Goal: Task Accomplishment & Management: Manage account settings

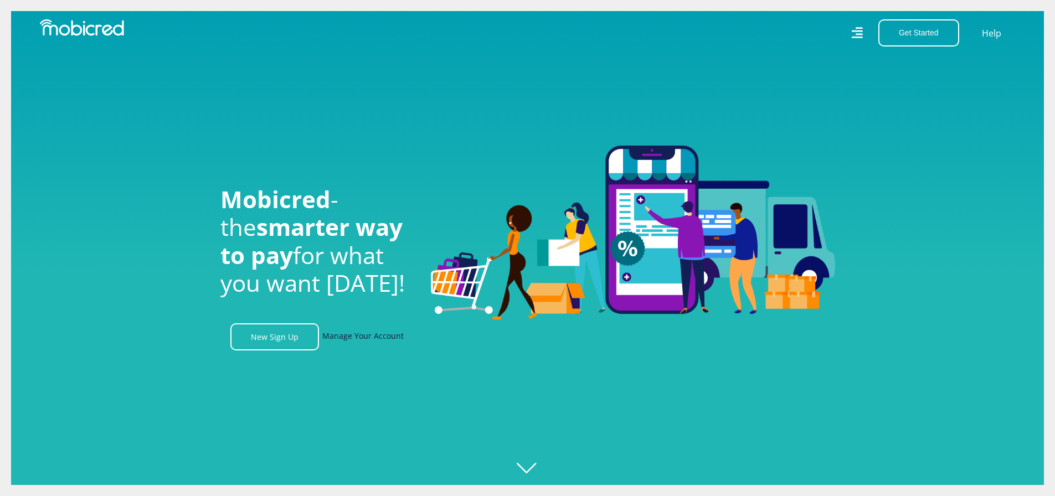
click at [382, 334] on link "Manage Your Account" at bounding box center [362, 336] width 81 height 27
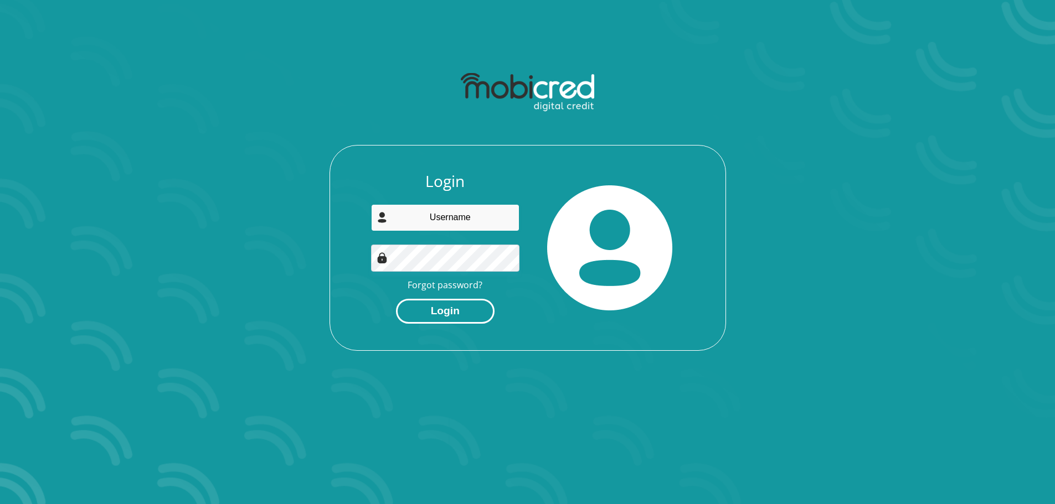
type input "[EMAIL_ADDRESS][DOMAIN_NAME]"
click at [461, 316] on button "Login" at bounding box center [445, 311] width 99 height 25
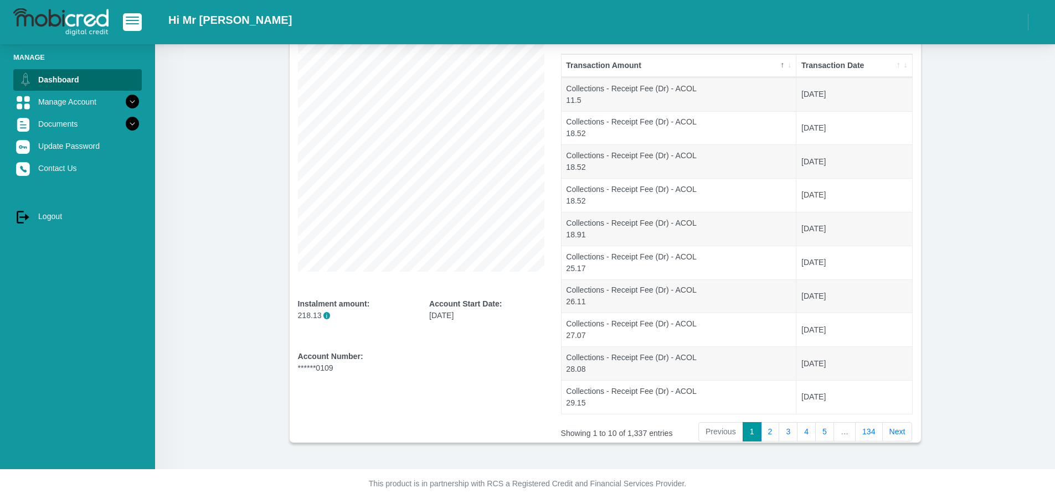
scroll to position [120, 0]
